Goal: Navigation & Orientation: Go to known website

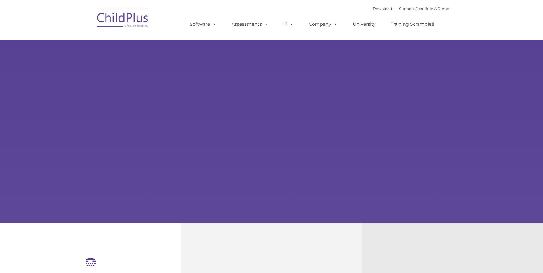
select select "MEDIUM"
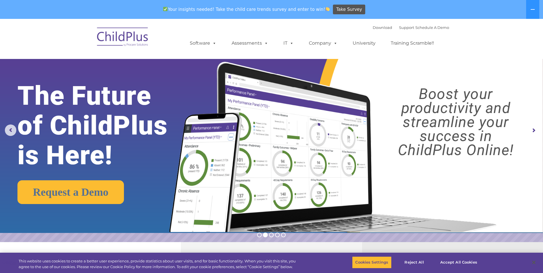
click at [128, 41] on img at bounding box center [122, 37] width 57 height 29
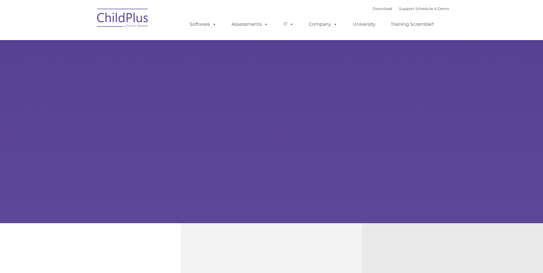
type input ""
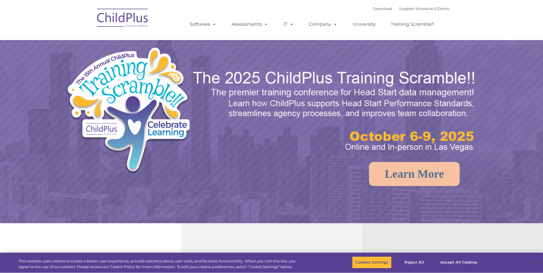
select select "MEDIUM"
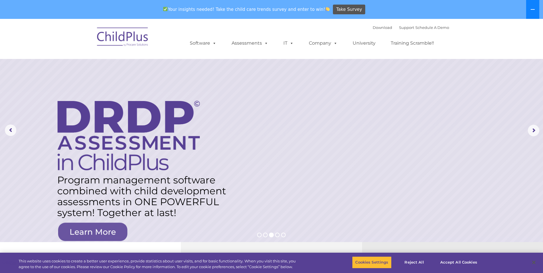
click at [534, 8] on icon at bounding box center [532, 9] width 5 height 5
